Goal: Obtain resource: Obtain resource

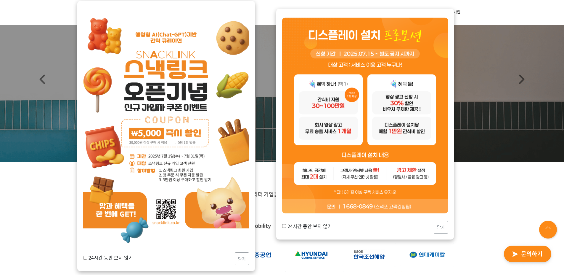
scroll to position [30, 0]
click at [244, 261] on button "닫기" at bounding box center [242, 258] width 14 height 13
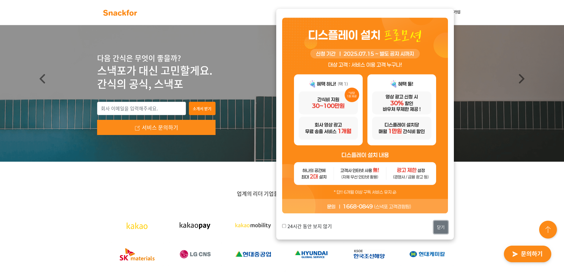
click at [443, 228] on button "닫기" at bounding box center [441, 227] width 14 height 13
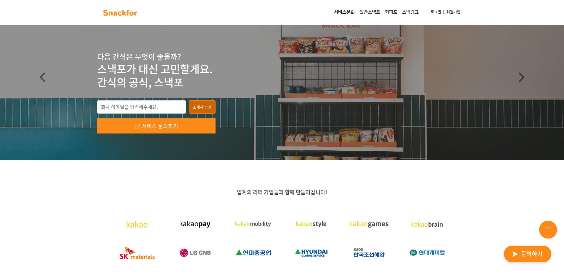
scroll to position [0, 0]
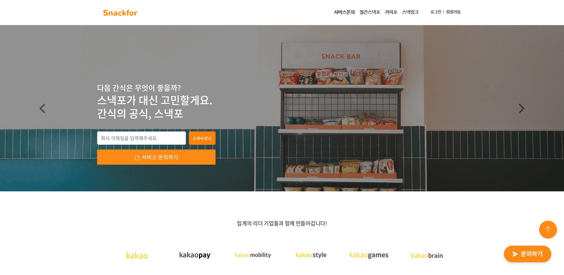
click at [350, 12] on link "서비스문의" at bounding box center [344, 13] width 25 height 12
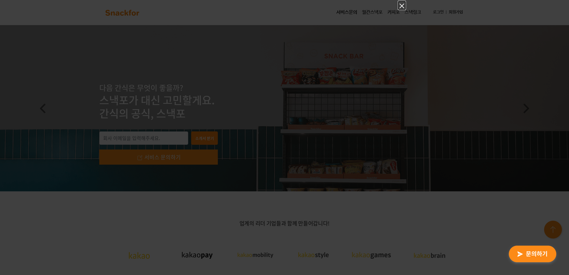
click at [403, 5] on icon "Close" at bounding box center [401, 6] width 5 height 5
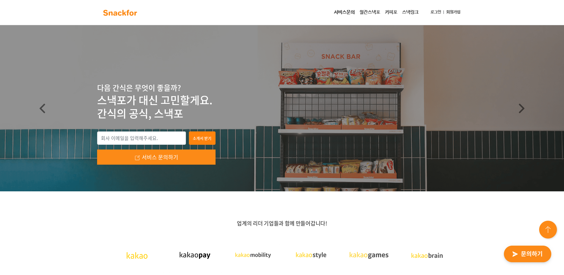
click at [411, 13] on link "스낵링크" at bounding box center [410, 13] width 21 height 12
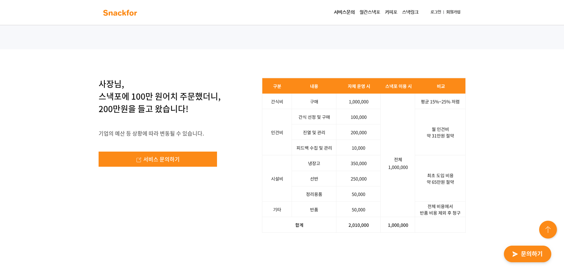
scroll to position [918, 0]
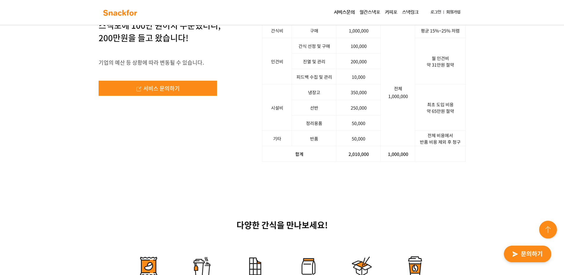
click at [496, 120] on div "사장님, 스낵포에 100만 원어치 주문했더니, 200만원을 들고 왔습니다! 기업의 예산 등 상황에 따라 변동될 수 있습니다. 서비스 문의하기 …" at bounding box center [282, 84] width 564 height 212
click at [481, 144] on div "사장님, 스낵포에 100만 원어치 주문했더니, 200만원을 들고 왔습니다! 기업의 예산 등 상황에 따라 변동될 수 있습니다. 서비스 문의하기 …" at bounding box center [282, 84] width 564 height 212
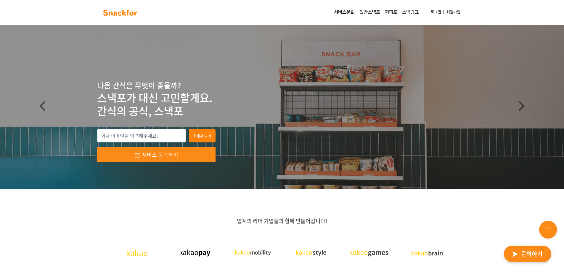
scroll to position [0, 0]
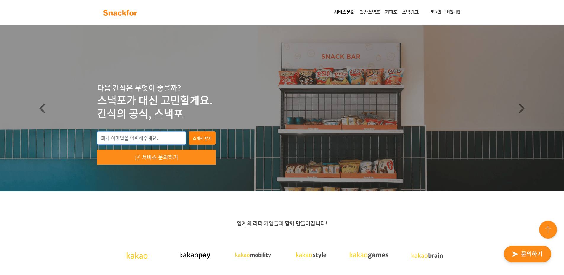
drag, startPoint x: 145, startPoint y: 137, endPoint x: 148, endPoint y: 137, distance: 3.3
click at [145, 136] on input "email" at bounding box center [141, 138] width 89 height 14
click at [172, 140] on input "email" at bounding box center [141, 138] width 89 height 14
type input "j"
type input "h"
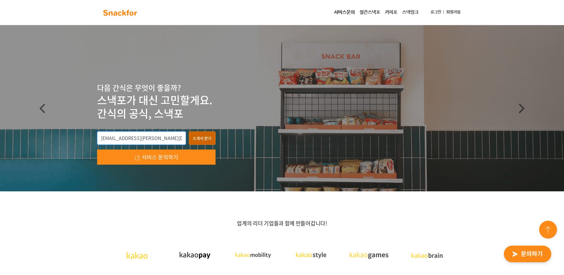
type input "[EMAIL_ADDRESS][PERSON_NAME][DOMAIN_NAME]"
click at [192, 139] on button "소개서 받기" at bounding box center [202, 138] width 27 height 14
type input "[EMAIL_ADDRESS][PERSON_NAME][DOMAIN_NAME]"
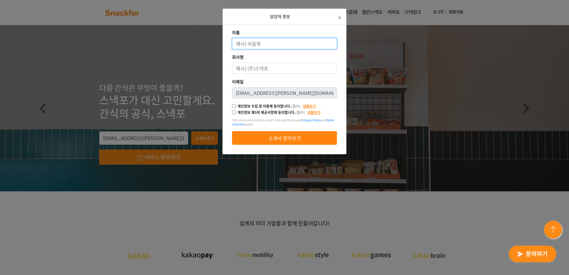
click at [286, 46] on input "이름" at bounding box center [284, 43] width 105 height 11
type input "dlghksmg"
type input "[PERSON_NAME]"
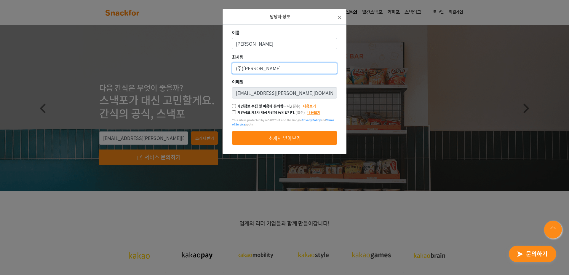
type input "(주)[PERSON_NAME]"
click at [267, 107] on label "개인정보 수집 및 이용에 동의합니다. (필수)" at bounding box center [268, 105] width 63 height 5
click at [236, 107] on input "개인정보 수집 및 이용에 동의합니다. (필수)" at bounding box center [234, 106] width 4 height 4
checkbox input "true"
click at [264, 112] on label "개인정보 제3자 제공사항에 동의합니다. (필수)" at bounding box center [271, 112] width 68 height 5
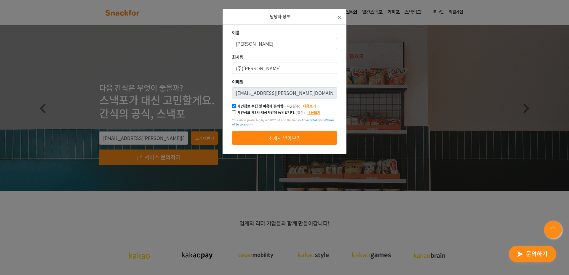
click at [236, 112] on input "개인정보 제3자 제공사항에 동의합니다. (필수)" at bounding box center [234, 112] width 4 height 4
checkbox input "true"
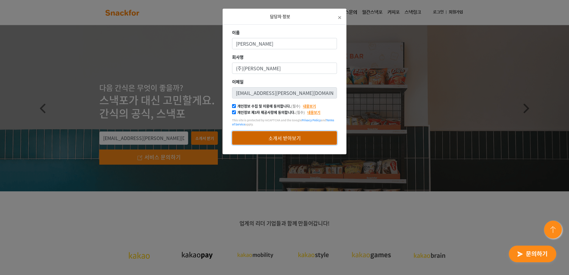
click at [267, 133] on button "소개서 받아보기" at bounding box center [284, 138] width 105 height 14
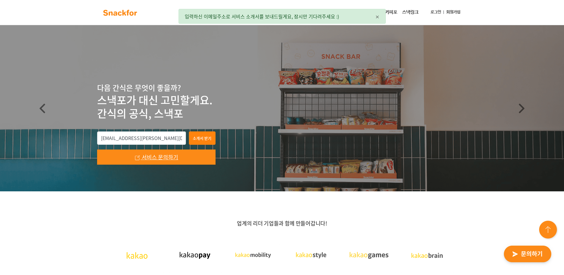
click at [154, 155] on span "서비스 문의하기" at bounding box center [160, 157] width 36 height 8
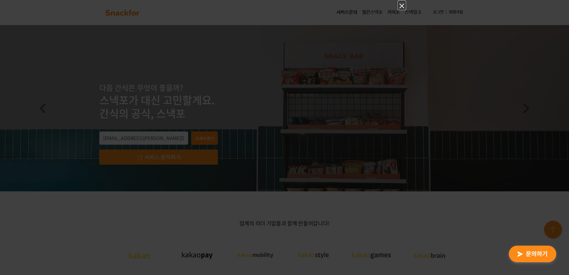
click at [400, 9] on icon "Close" at bounding box center [401, 5] width 7 height 7
